Goal: Information Seeking & Learning: Learn about a topic

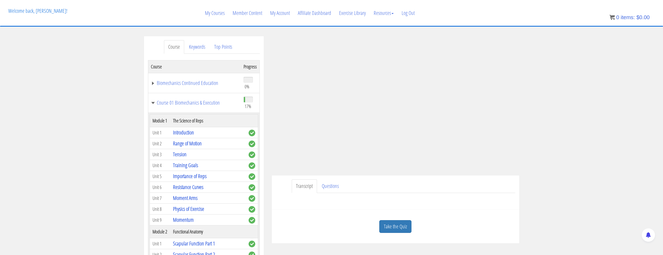
scroll to position [266, 0]
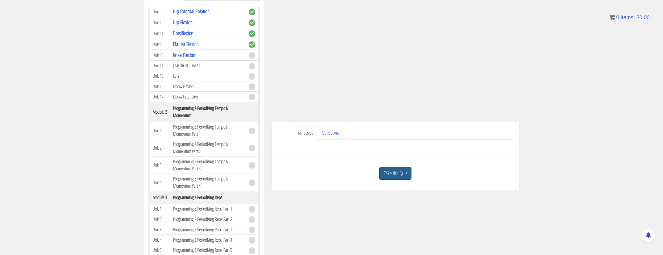
click at [408, 176] on link "Take the Quiz" at bounding box center [395, 173] width 32 height 13
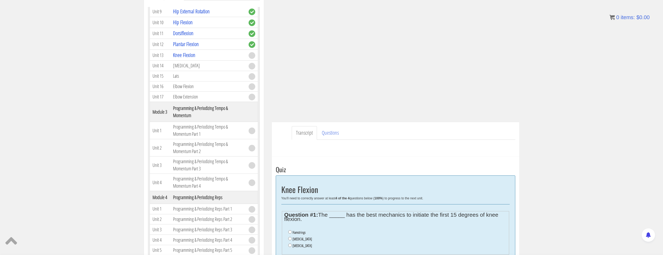
scroll to position [186, 0]
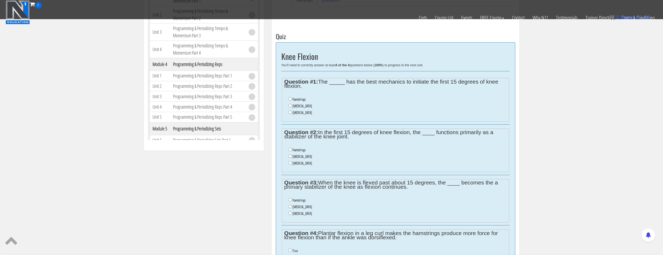
click at [292, 108] on label "Gastrocnemius" at bounding box center [301, 106] width 19 height 4
click at [292, 107] on input "Gastrocnemius" at bounding box center [289, 105] width 3 height 3
radio input "true"
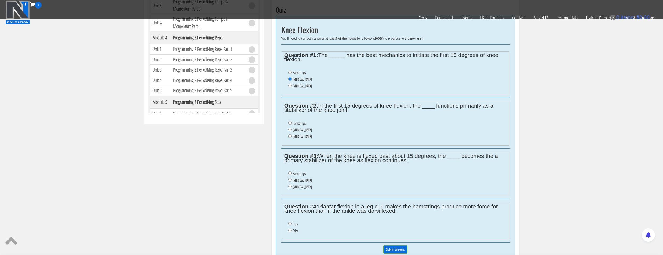
click at [296, 123] on label "Hamstrings" at bounding box center [298, 123] width 13 height 4
click at [292, 123] on input "Hamstrings" at bounding box center [289, 122] width 3 height 3
radio input "true"
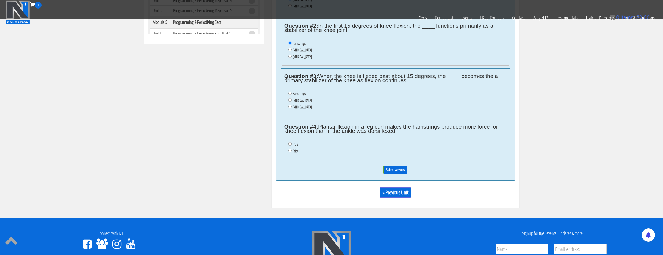
scroll to position [266, 0]
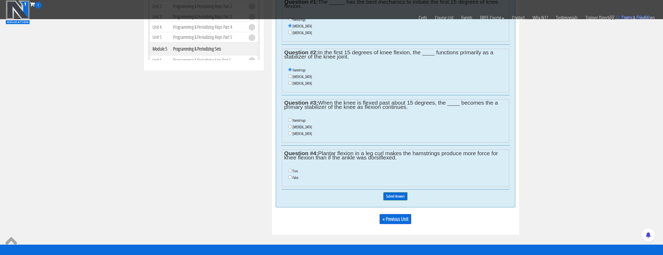
drag, startPoint x: 299, startPoint y: 129, endPoint x: 303, endPoint y: 129, distance: 4.3
click at [299, 129] on label "Gastrocnemius" at bounding box center [301, 127] width 19 height 4
click at [342, 130] on li "Gastrocnemius" at bounding box center [397, 127] width 218 height 7
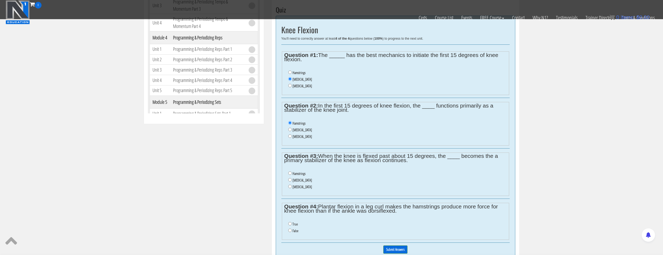
click at [305, 180] on label "Gastrocnemius" at bounding box center [301, 180] width 19 height 4
click at [292, 180] on input "Gastrocnemius" at bounding box center [289, 179] width 3 height 3
radio input "true"
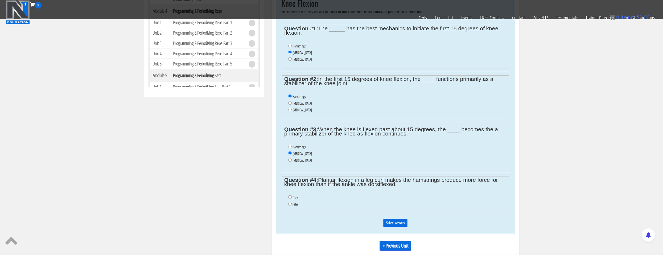
click at [300, 106] on li "Gastrocnemius" at bounding box center [397, 103] width 218 height 7
click at [300, 104] on label "Gastrocnemius" at bounding box center [301, 103] width 19 height 4
click at [292, 104] on input "Gastrocnemius" at bounding box center [289, 102] width 3 height 3
radio input "true"
click at [299, 146] on label "Hamstrings" at bounding box center [298, 147] width 13 height 4
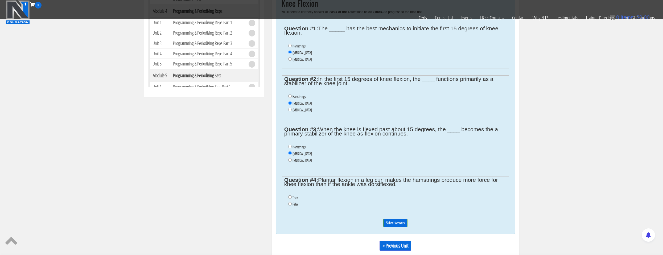
click at [292, 146] on input "Hamstrings" at bounding box center [289, 146] width 3 height 3
radio input "true"
click at [295, 203] on label "False" at bounding box center [295, 204] width 6 height 4
click at [292, 203] on input "False" at bounding box center [289, 203] width 3 height 3
radio input "true"
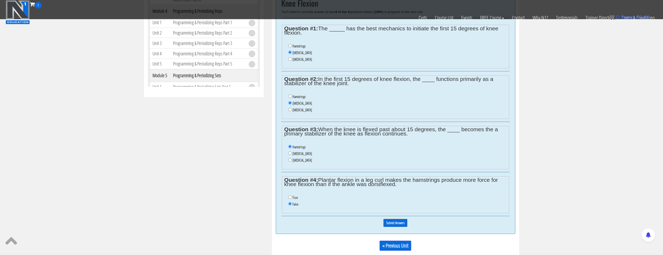
click at [388, 226] on input "Submit Answers" at bounding box center [395, 223] width 24 height 8
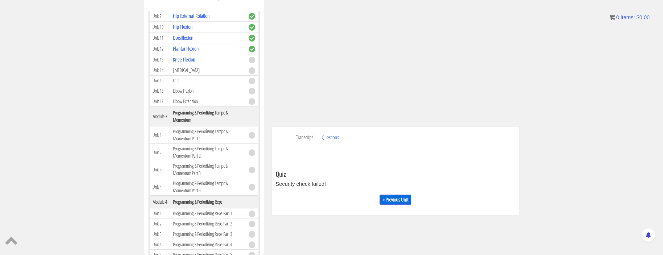
scroll to position [76, 0]
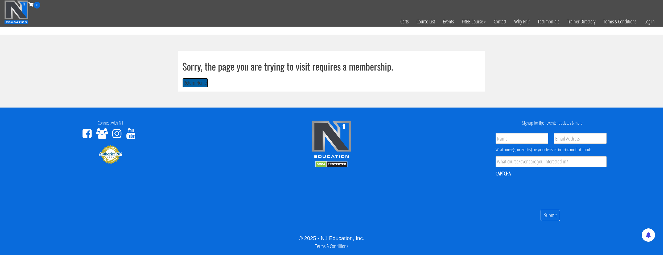
click at [201, 83] on button "Return Home" at bounding box center [195, 83] width 26 height 10
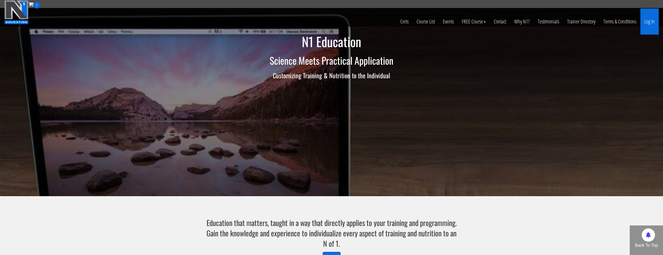
click at [647, 22] on link "Log In" at bounding box center [649, 22] width 18 height 26
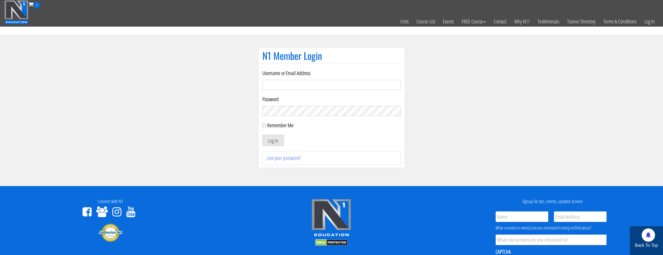
click at [313, 89] on input "Username or Email Address" at bounding box center [331, 85] width 138 height 10
type input "[EMAIL_ADDRESS][DOMAIN_NAME]"
click at [281, 142] on button "Log In" at bounding box center [273, 140] width 22 height 11
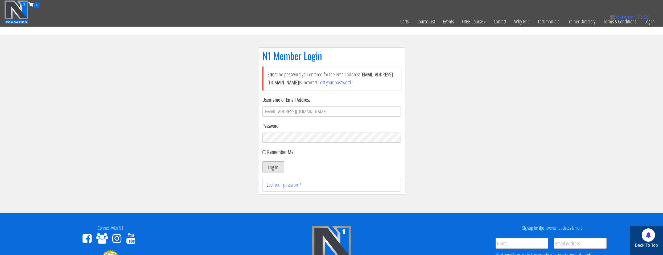
click at [275, 164] on button "Log In" at bounding box center [273, 166] width 22 height 11
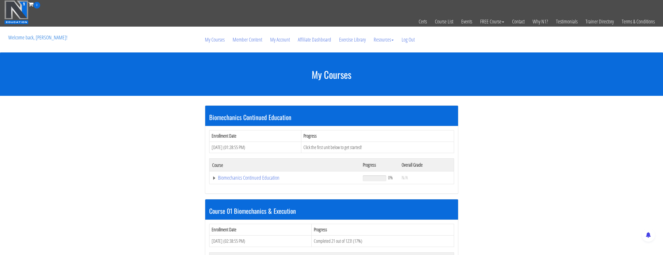
scroll to position [106, 0]
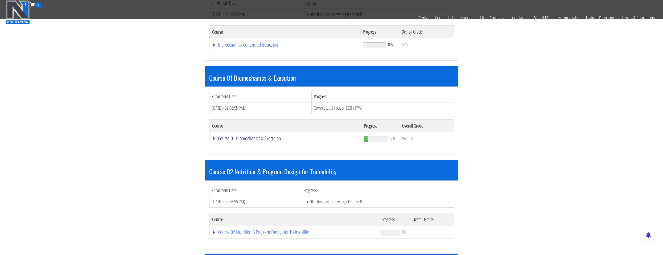
click at [249, 140] on link "Course 01 Biomechanics & Execution" at bounding box center [285, 138] width 147 height 5
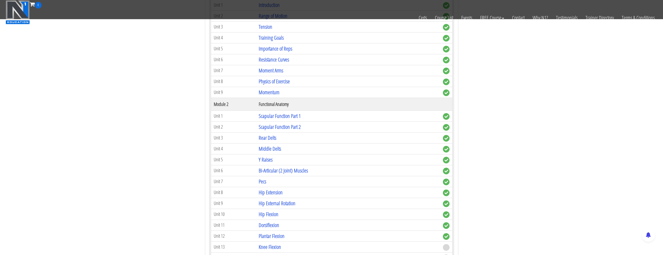
scroll to position [399, 0]
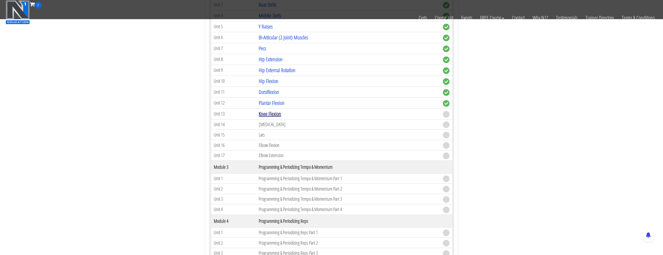
click at [268, 115] on link "Knee Flexion" at bounding box center [270, 113] width 22 height 7
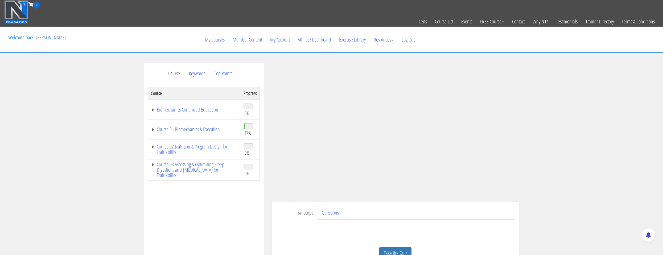
scroll to position [106, 0]
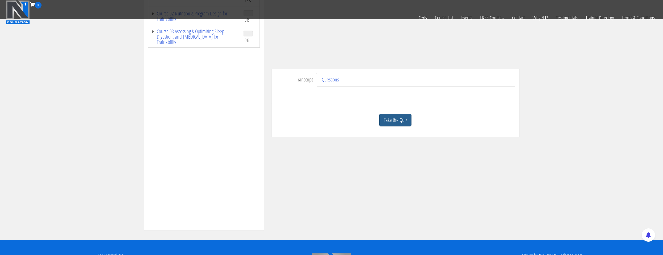
click at [384, 123] on link "Take the Quiz" at bounding box center [395, 120] width 32 height 13
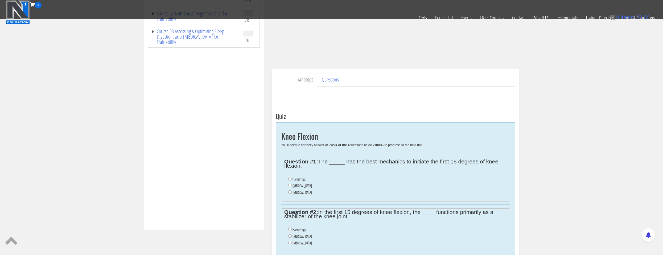
click at [304, 184] on label "Gastrocnemius" at bounding box center [301, 186] width 19 height 4
click at [292, 184] on input "Gastrocnemius" at bounding box center [289, 185] width 3 height 3
radio input "true"
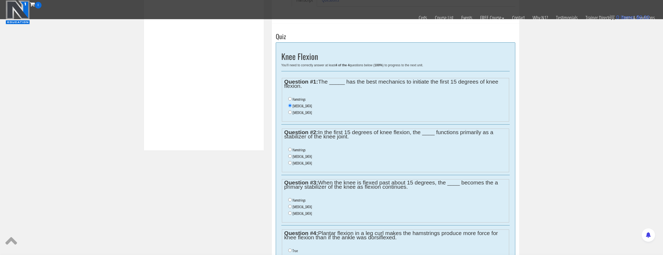
click at [312, 157] on li "Gastrocnemius" at bounding box center [397, 156] width 218 height 7
click at [301, 155] on label "Gastrocnemius" at bounding box center [301, 156] width 19 height 4
click at [292, 155] on input "Gastrocnemius" at bounding box center [289, 155] width 3 height 3
radio input "true"
click at [302, 199] on label "Hamstrings" at bounding box center [298, 200] width 13 height 4
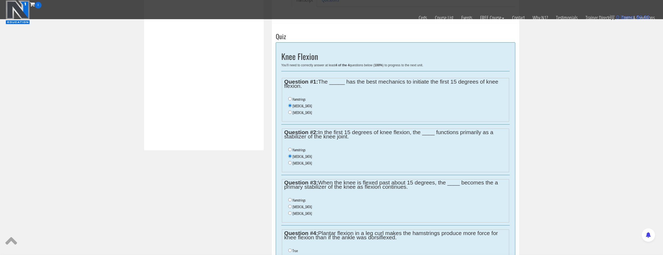
click at [292, 199] on input "Hamstrings" at bounding box center [289, 199] width 3 height 3
radio input "true"
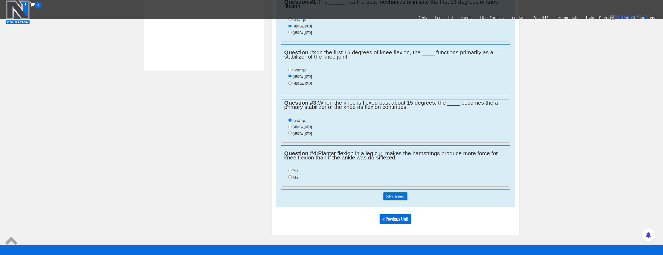
click at [294, 178] on label "False" at bounding box center [295, 177] width 6 height 4
click at [292, 178] on input "False" at bounding box center [289, 176] width 3 height 3
radio input "true"
click at [397, 199] on input "Submit Answers" at bounding box center [395, 196] width 24 height 8
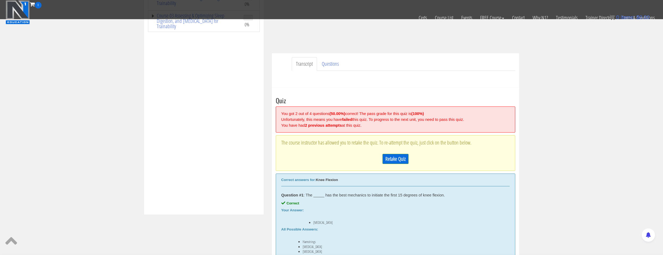
scroll to position [96, 0]
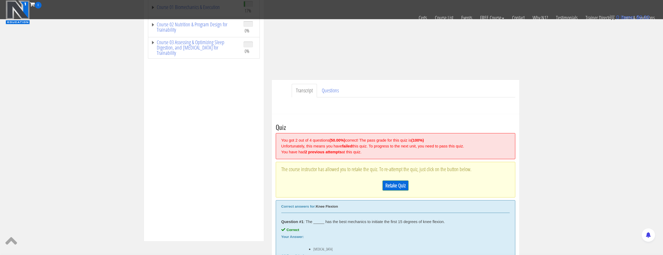
click at [399, 180] on div "Retake Quiz" at bounding box center [395, 185] width 228 height 15
click at [399, 184] on link "Retake Quiz" at bounding box center [395, 185] width 26 height 10
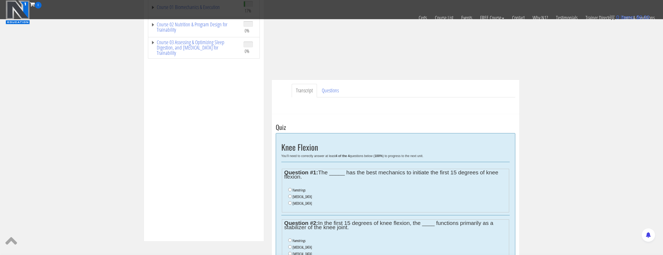
scroll to position [175, 0]
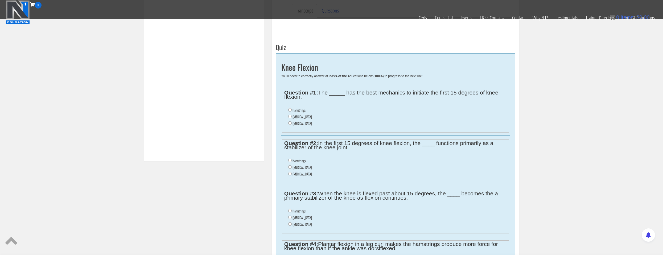
click at [306, 118] on label "Gastrocnemius" at bounding box center [301, 117] width 19 height 4
click at [292, 118] on input "Gastrocnemius" at bounding box center [289, 116] width 3 height 3
radio input "true"
click at [305, 157] on ul "Hamstrings Gastrocnemius Soleus" at bounding box center [395, 167] width 222 height 25
click at [304, 160] on label "Hamstrings" at bounding box center [298, 161] width 13 height 4
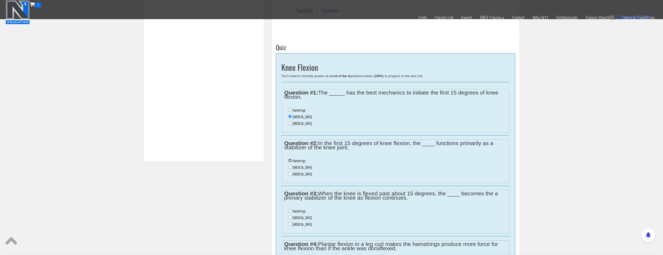
click at [292, 160] on input "Hamstrings" at bounding box center [289, 160] width 3 height 3
radio input "true"
drag, startPoint x: 305, startPoint y: 217, endPoint x: 308, endPoint y: 213, distance: 4.7
click at [305, 216] on label "Gastrocnemius" at bounding box center [301, 218] width 19 height 4
click at [292, 216] on input "Gastrocnemius" at bounding box center [289, 217] width 3 height 3
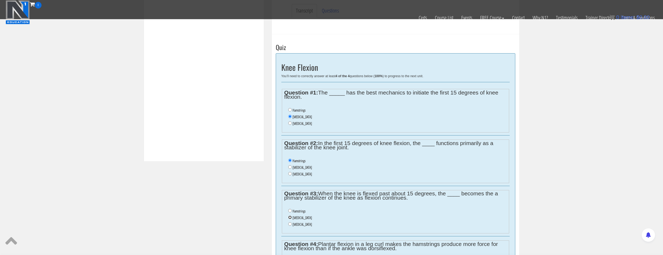
radio input "true"
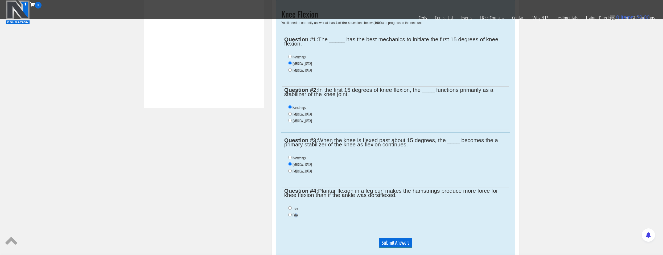
drag, startPoint x: 295, startPoint y: 216, endPoint x: 324, endPoint y: 211, distance: 29.5
click at [298, 216] on li "False" at bounding box center [397, 215] width 218 height 7
click at [293, 217] on label "False" at bounding box center [295, 215] width 6 height 4
click at [292, 216] on input "False" at bounding box center [289, 214] width 3 height 3
radio input "true"
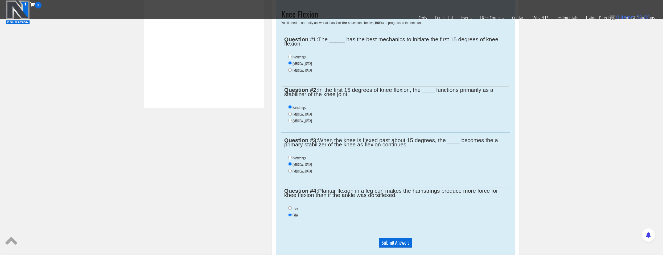
drag, startPoint x: 393, startPoint y: 243, endPoint x: 403, endPoint y: 237, distance: 12.4
click at [393, 243] on input "Submit Answers" at bounding box center [396, 243] width 34 height 10
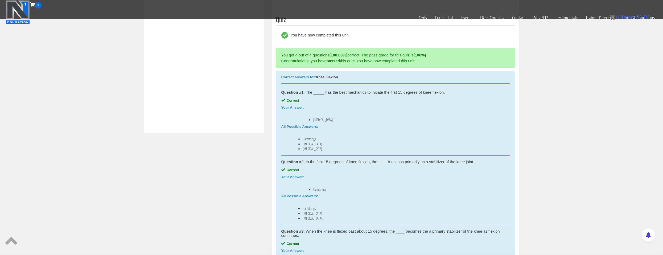
scroll to position [202, 0]
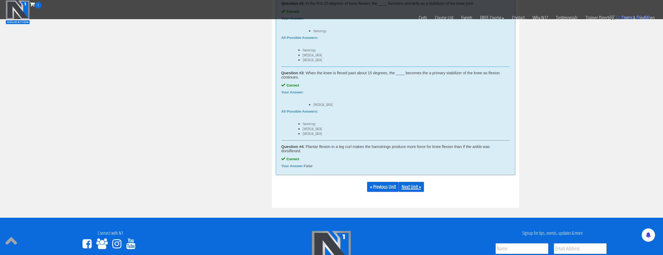
click at [410, 188] on link "Next Unit »" at bounding box center [411, 187] width 25 height 10
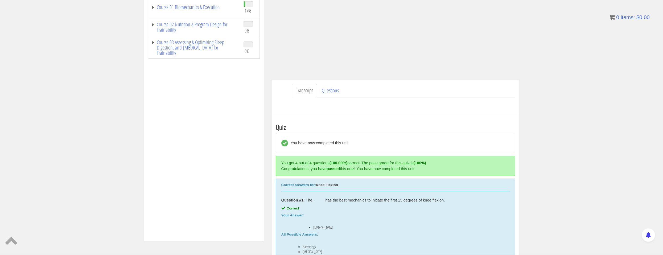
scroll to position [16, 0]
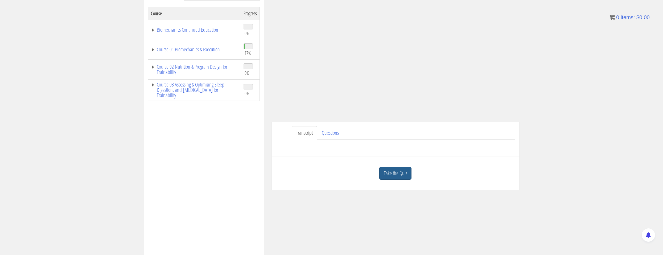
click at [399, 176] on link "Take the Quiz" at bounding box center [395, 173] width 32 height 13
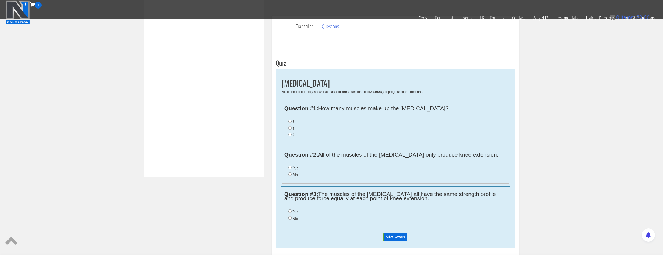
scroll to position [133, 0]
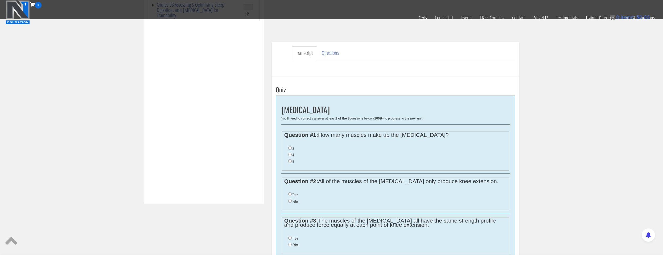
click at [293, 155] on label "4" at bounding box center [292, 155] width 1 height 4
click at [292, 155] on input "4" at bounding box center [289, 154] width 3 height 3
radio input "true"
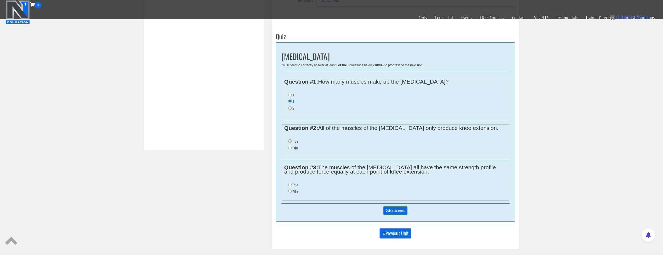
drag, startPoint x: 294, startPoint y: 191, endPoint x: 300, endPoint y: 184, distance: 9.7
click at [295, 190] on label "False" at bounding box center [295, 191] width 6 height 4
click at [292, 190] on input "False" at bounding box center [289, 190] width 3 height 3
radio input "true"
click at [296, 148] on label "False" at bounding box center [295, 148] width 6 height 4
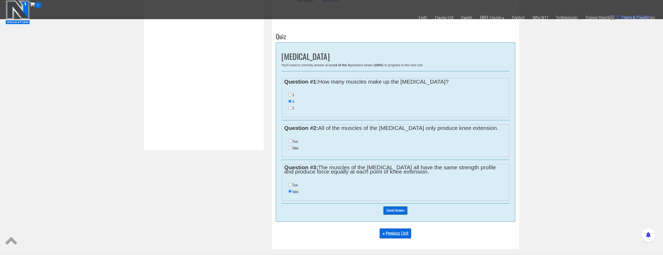
click at [292, 148] on input "False" at bounding box center [289, 147] width 3 height 3
radio input "true"
click at [394, 212] on input "Submit Answers" at bounding box center [395, 210] width 24 height 8
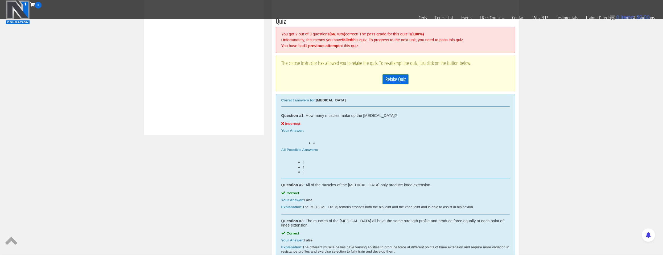
scroll to position [202, 0]
click at [385, 80] on link "Retake Quiz" at bounding box center [395, 79] width 26 height 10
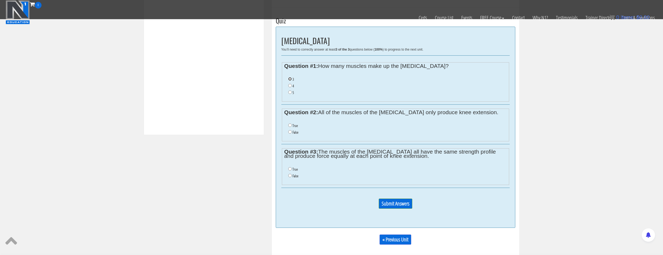
click at [290, 79] on input "3" at bounding box center [289, 78] width 3 height 3
radio input "true"
click at [289, 131] on input "False" at bounding box center [289, 131] width 3 height 3
radio input "true"
click at [290, 179] on li "False" at bounding box center [397, 176] width 218 height 7
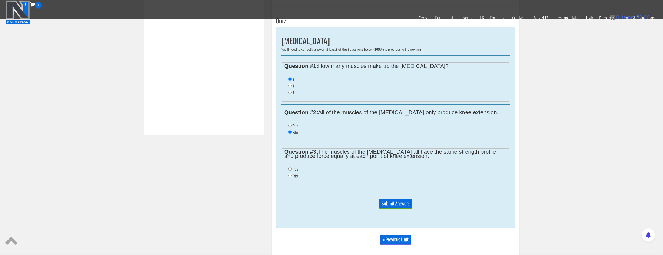
click at [294, 175] on label "False" at bounding box center [295, 176] width 6 height 4
click at [292, 175] on input "False" at bounding box center [289, 175] width 3 height 3
radio input "true"
click at [386, 204] on input "Submit Answers" at bounding box center [396, 204] width 34 height 10
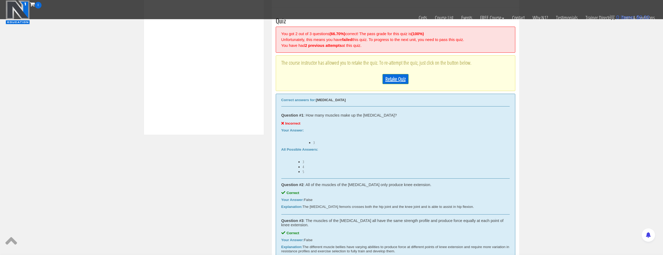
click at [389, 79] on link "Retake Quiz" at bounding box center [395, 79] width 26 height 10
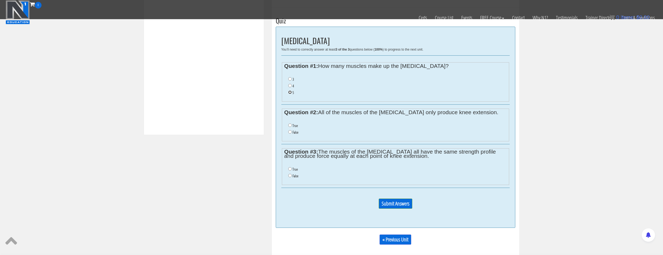
click at [291, 93] on input "5" at bounding box center [289, 91] width 3 height 3
radio input "true"
click at [296, 131] on label "False" at bounding box center [295, 132] width 6 height 4
click at [292, 131] on input "False" at bounding box center [289, 131] width 3 height 3
radio input "true"
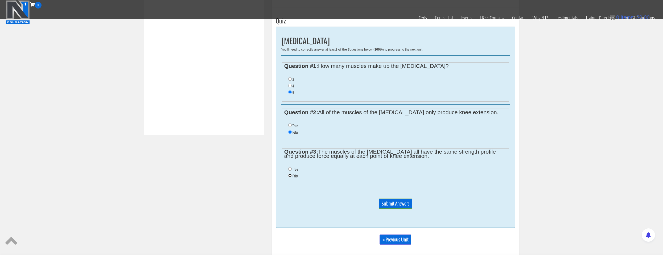
click at [291, 176] on input "False" at bounding box center [289, 175] width 3 height 3
radio input "true"
click at [387, 205] on input "Submit Answers" at bounding box center [396, 204] width 34 height 10
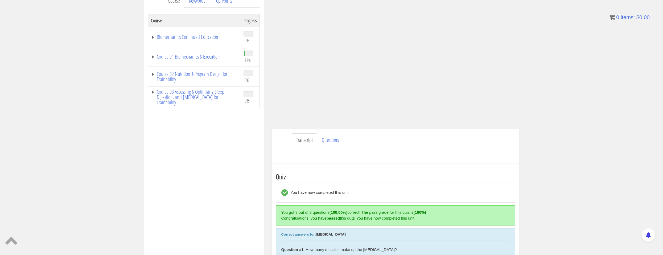
scroll to position [22, 0]
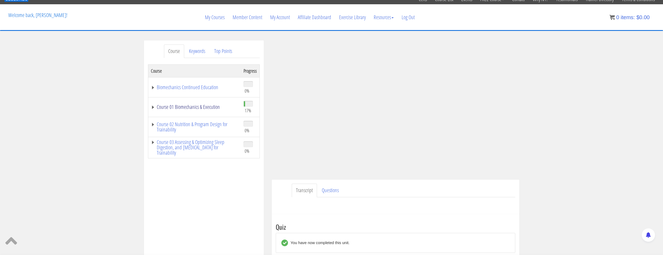
click at [206, 107] on link "Course 01 Biomechanics & Execution" at bounding box center [194, 106] width 87 height 5
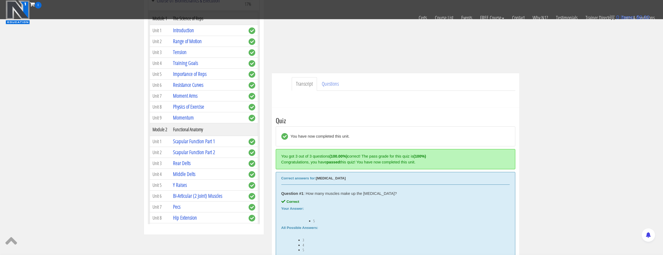
scroll to position [106, 0]
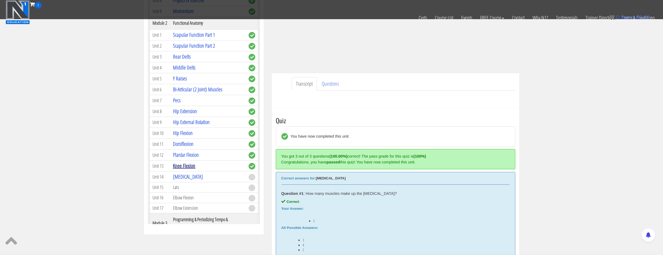
click at [187, 166] on link "Knee Flexion" at bounding box center [184, 165] width 22 height 7
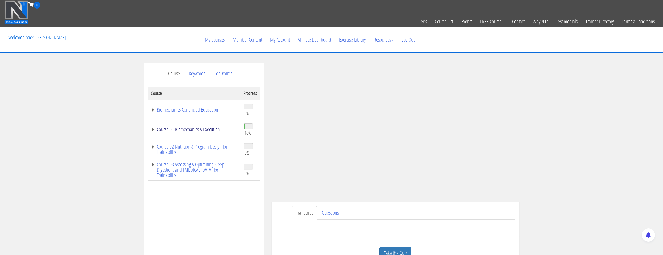
click at [208, 132] on link "Course 01 Biomechanics & Execution" at bounding box center [194, 129] width 87 height 5
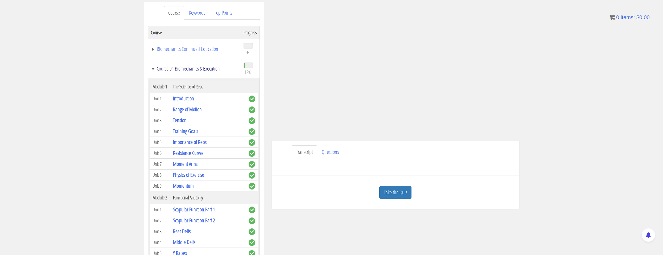
click at [209, 71] on link "Course 01 Biomechanics & Execution" at bounding box center [194, 68] width 87 height 5
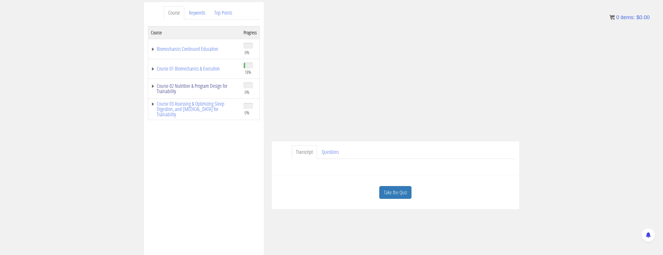
click at [206, 85] on link "Course 02 Nutrition & Program Design for Trainability" at bounding box center [194, 88] width 87 height 11
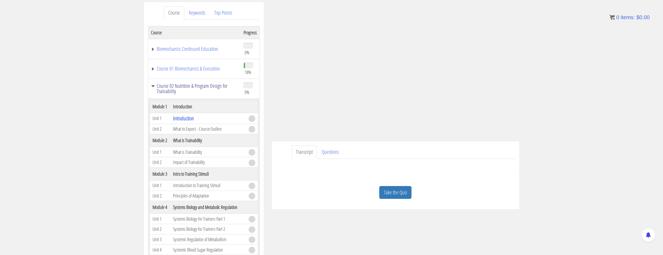
click at [206, 85] on link "Course 02 Nutrition & Program Design for Trainability" at bounding box center [194, 88] width 87 height 11
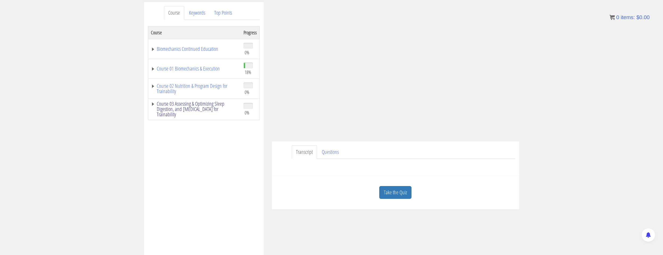
click at [205, 104] on link "Course 03 Assessing & Optimizing Sleep Digestion, and Stress Management for Tra…" at bounding box center [194, 109] width 87 height 16
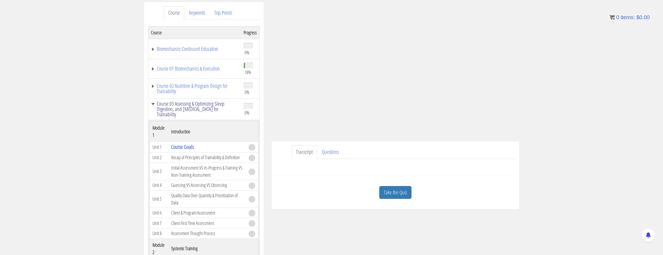
click at [205, 104] on link "Course 03 Assessing & Optimizing Sleep Digestion, and Stress Management for Tra…" at bounding box center [194, 109] width 87 height 16
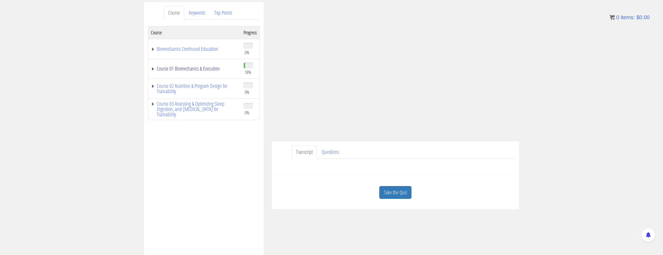
click at [204, 66] on link "Course 01 Biomechanics & Execution" at bounding box center [194, 68] width 87 height 5
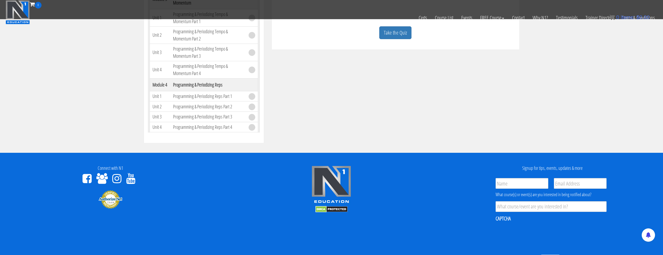
scroll to position [114, 0]
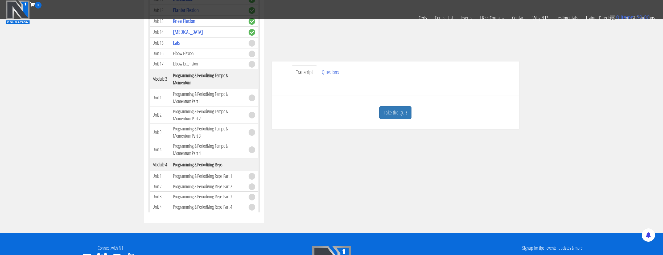
click at [390, 113] on link "Take the Quiz" at bounding box center [395, 112] width 32 height 13
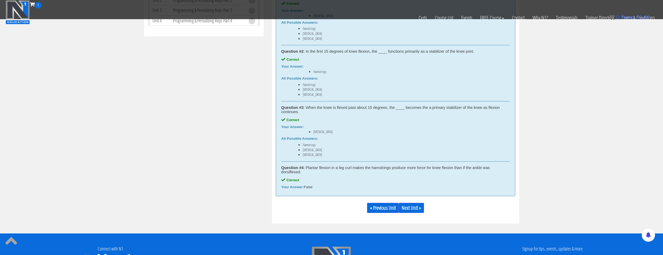
scroll to position [327, 0]
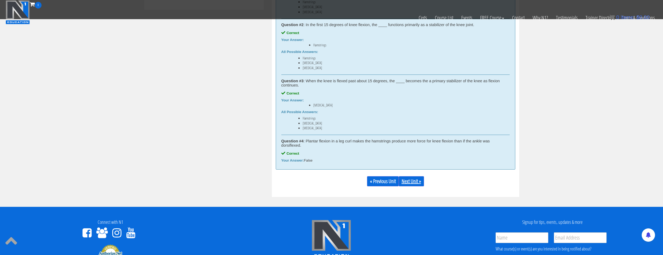
click at [416, 182] on link "Next Unit »" at bounding box center [411, 181] width 25 height 10
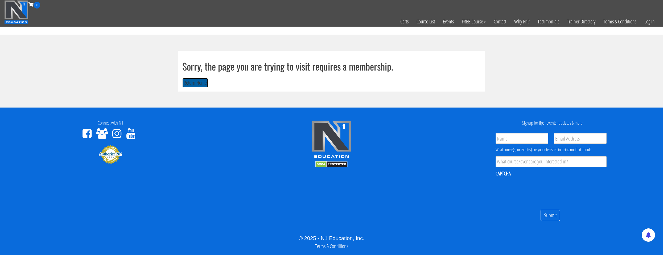
click at [206, 85] on button "Return Home" at bounding box center [195, 83] width 26 height 10
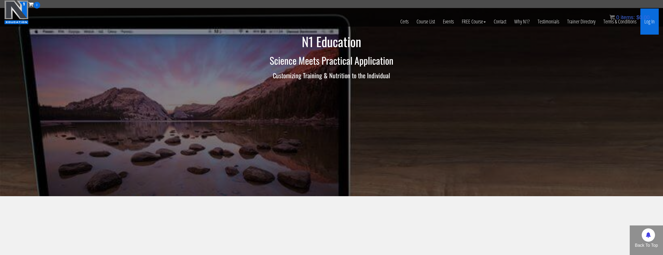
click at [652, 25] on link "Log In" at bounding box center [649, 22] width 18 height 26
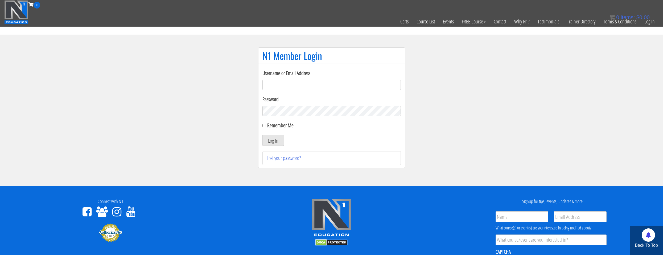
click at [296, 84] on input "Username or Email Address" at bounding box center [331, 85] width 138 height 10
type input "[EMAIL_ADDRESS][DOMAIN_NAME]"
click at [208, 103] on section "N1 Member Login Username or Email Address [EMAIL_ADDRESS][DOMAIN_NAME] Password…" at bounding box center [331, 110] width 663 height 151
click at [276, 125] on label "Remember Me" at bounding box center [280, 125] width 26 height 7
click at [266, 125] on input "Remember Me" at bounding box center [263, 125] width 3 height 3
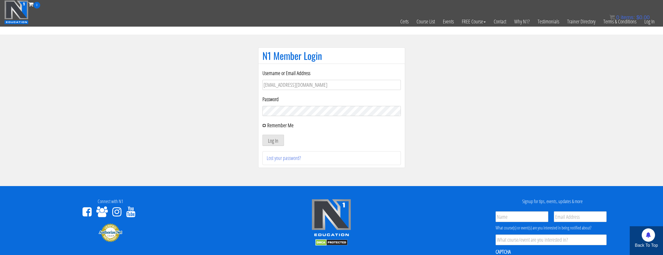
checkbox input "true"
click at [276, 138] on button "Log In" at bounding box center [273, 140] width 22 height 11
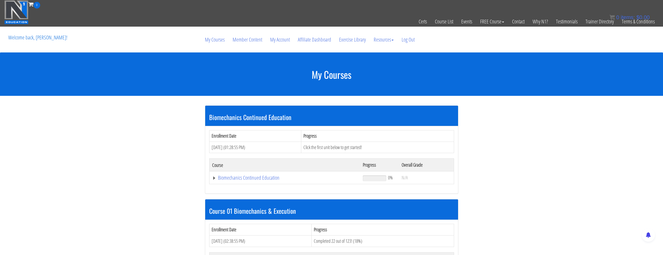
scroll to position [106, 0]
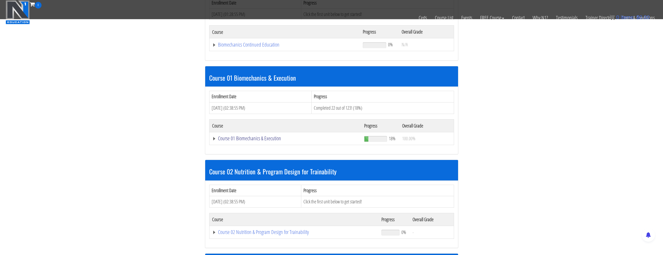
click at [274, 140] on link "Course 01 Biomechanics & Execution" at bounding box center [285, 138] width 147 height 5
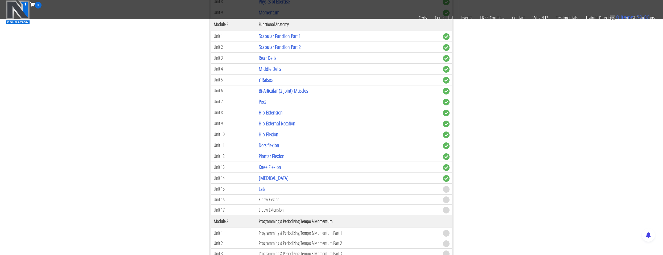
scroll to position [399, 0]
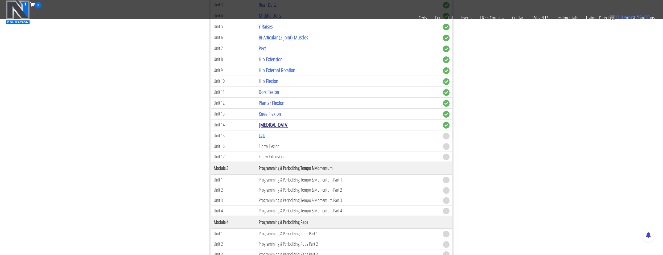
click at [270, 125] on link "[MEDICAL_DATA]" at bounding box center [274, 124] width 30 height 7
